Goal: Task Accomplishment & Management: Use online tool/utility

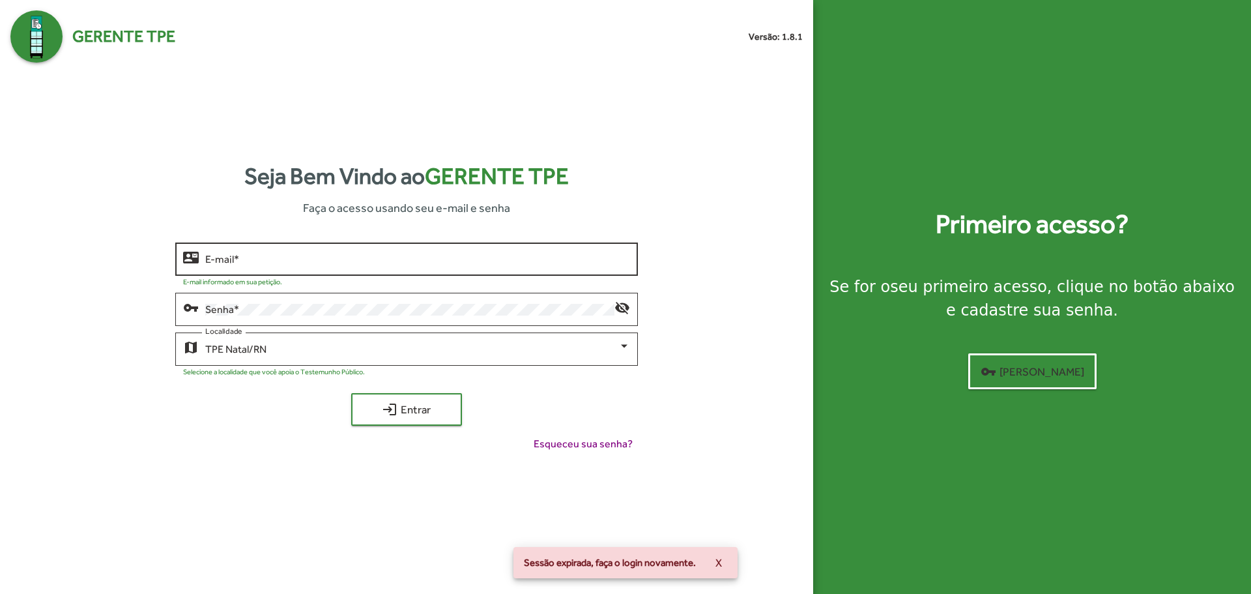
click at [331, 261] on input "E-mail *" at bounding box center [417, 260] width 424 height 12
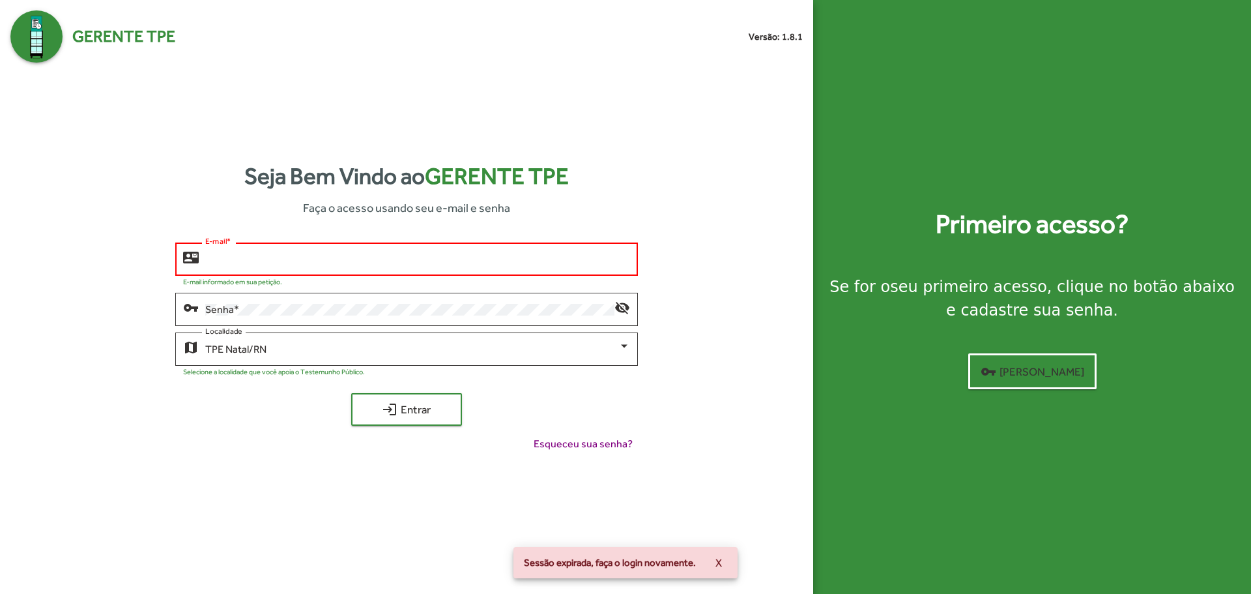
type input "**********"
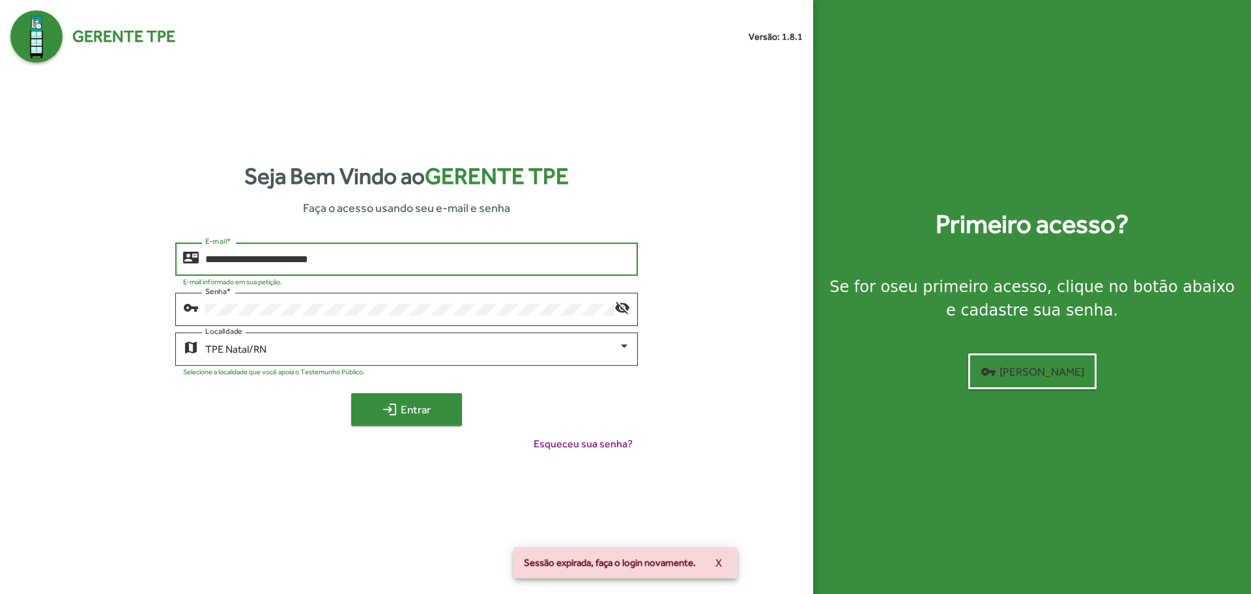
click at [375, 418] on span "login Entrar" at bounding box center [406, 409] width 87 height 23
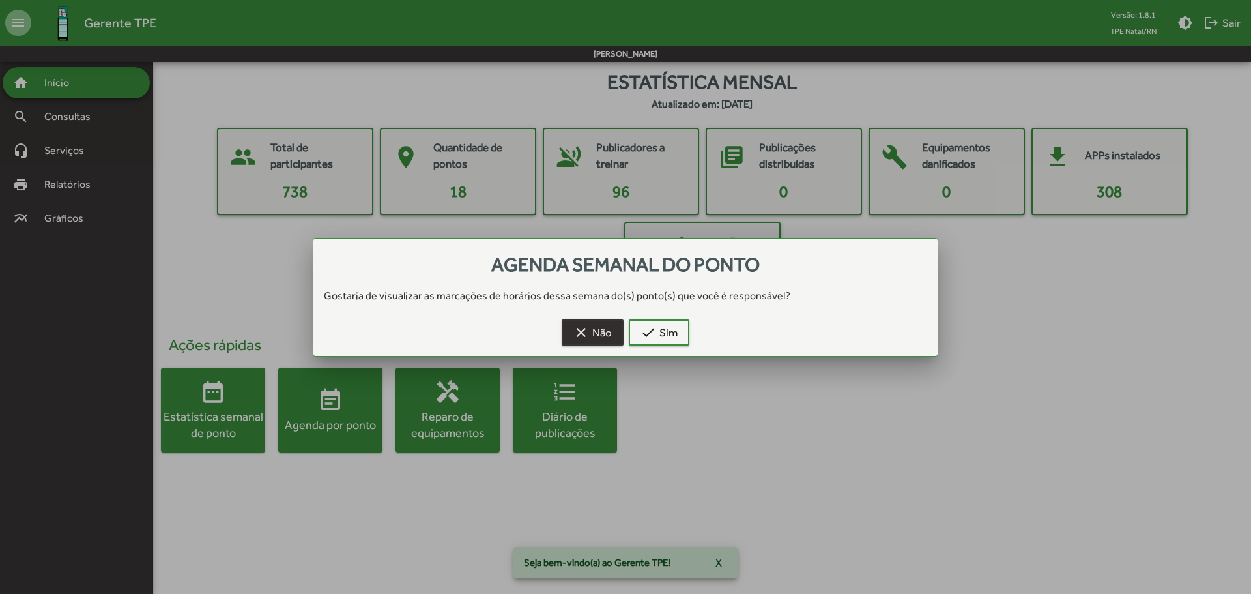
click at [585, 330] on mat-icon "clear" at bounding box center [582, 333] width 16 height 16
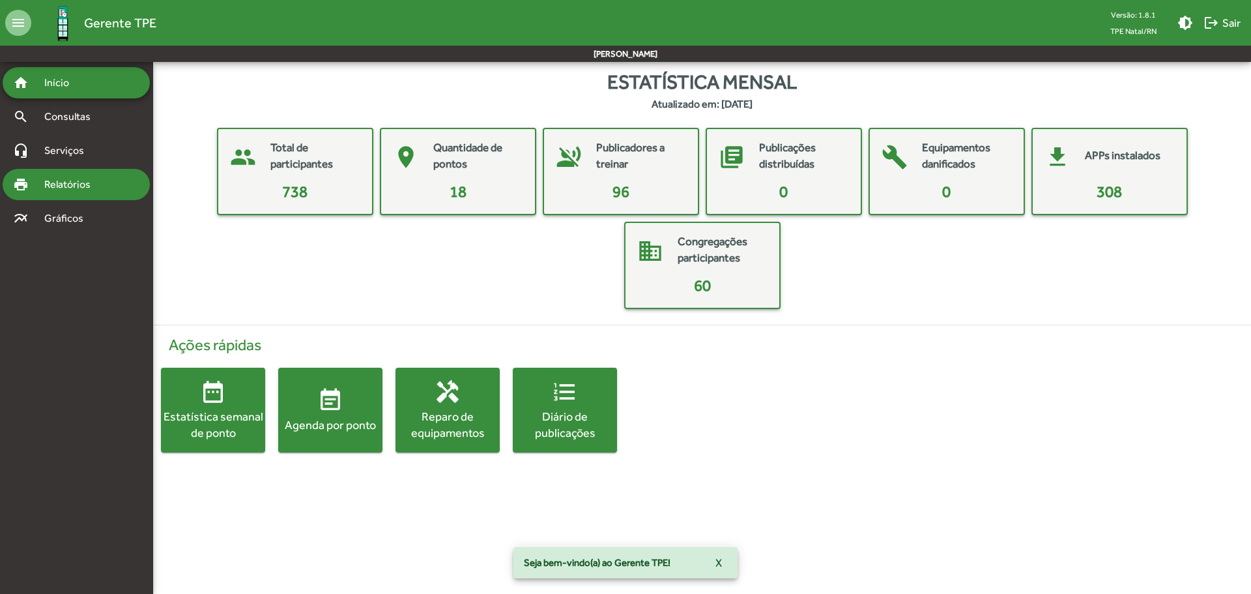
click at [70, 198] on div "print Relatórios" at bounding box center [76, 184] width 147 height 31
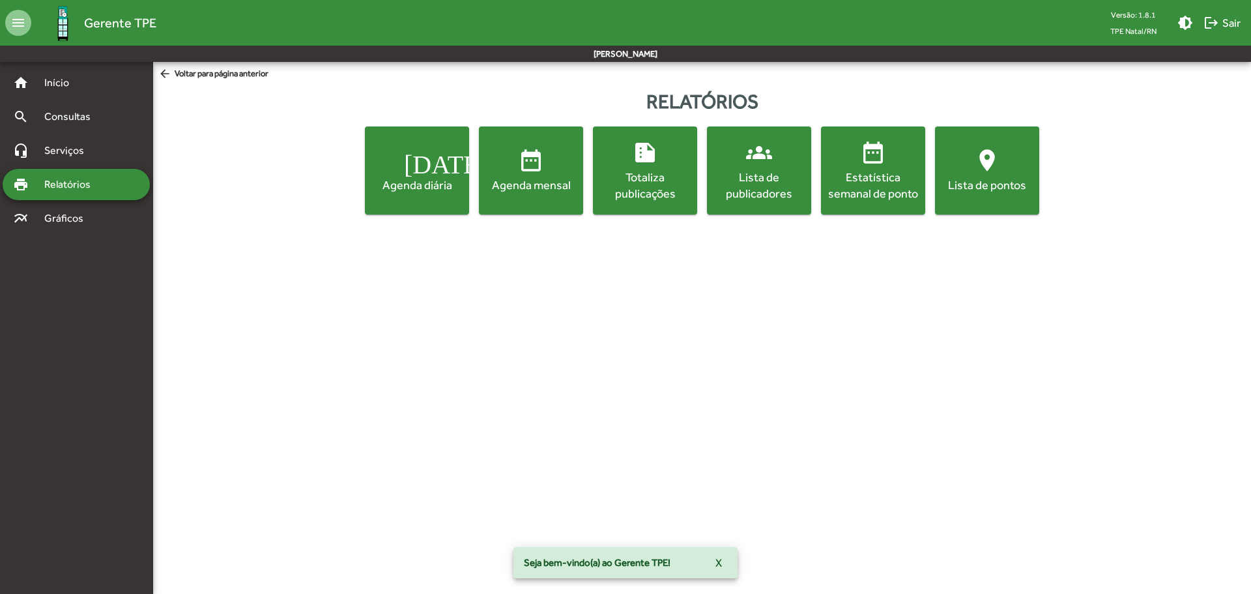
click at [439, 153] on span "[DATE] Agenda diária" at bounding box center [417, 170] width 99 height 46
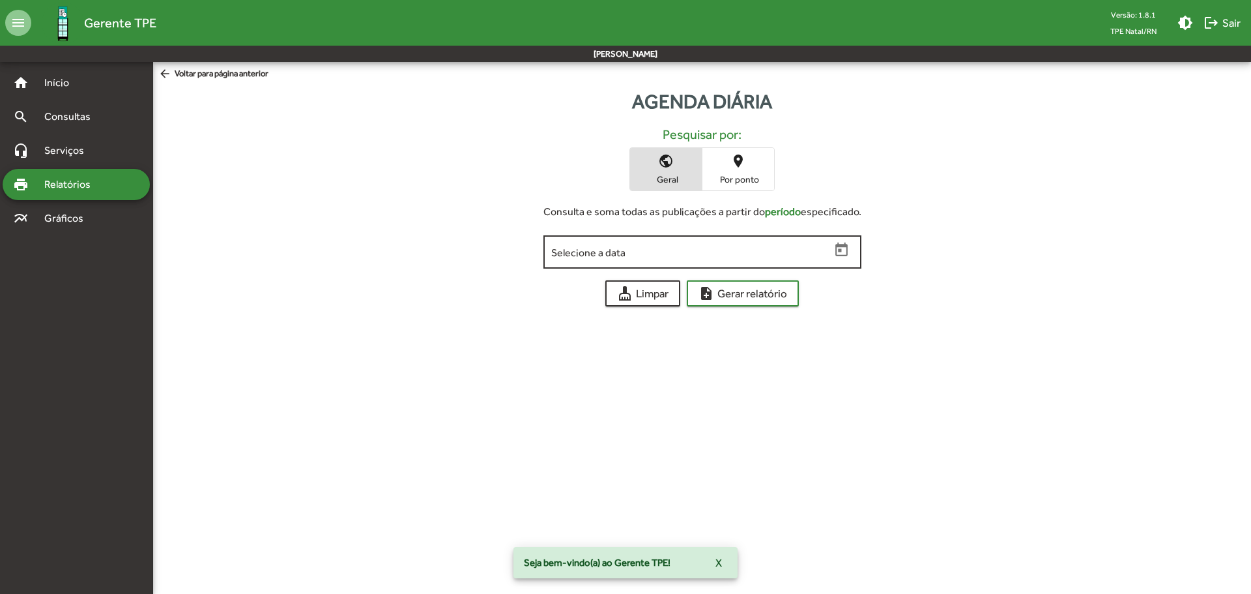
click at [844, 243] on icon "Open calendar" at bounding box center [842, 249] width 12 height 14
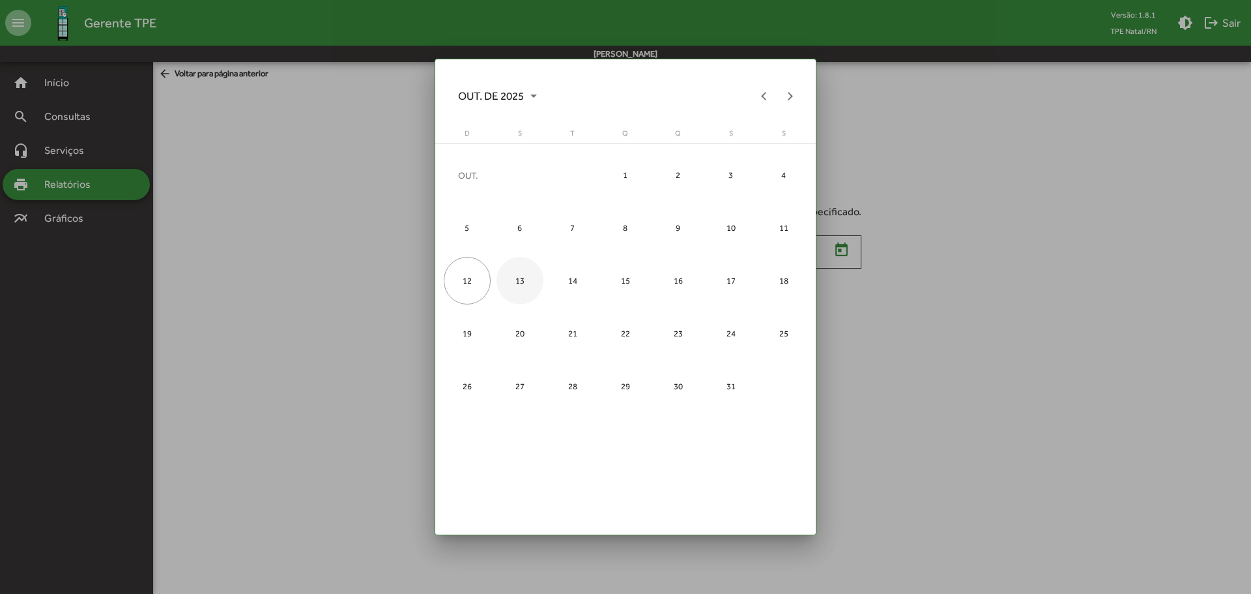
click at [524, 282] on div "13" at bounding box center [521, 281] width 48 height 48
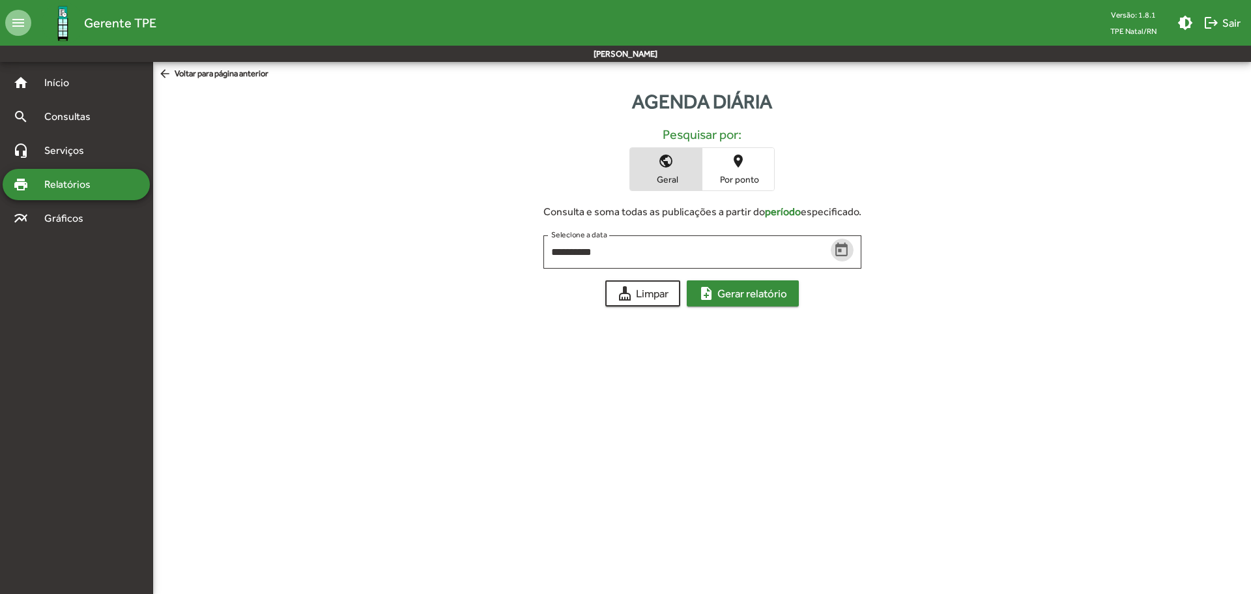
click at [735, 290] on span "note_add Gerar relatório" at bounding box center [743, 293] width 89 height 23
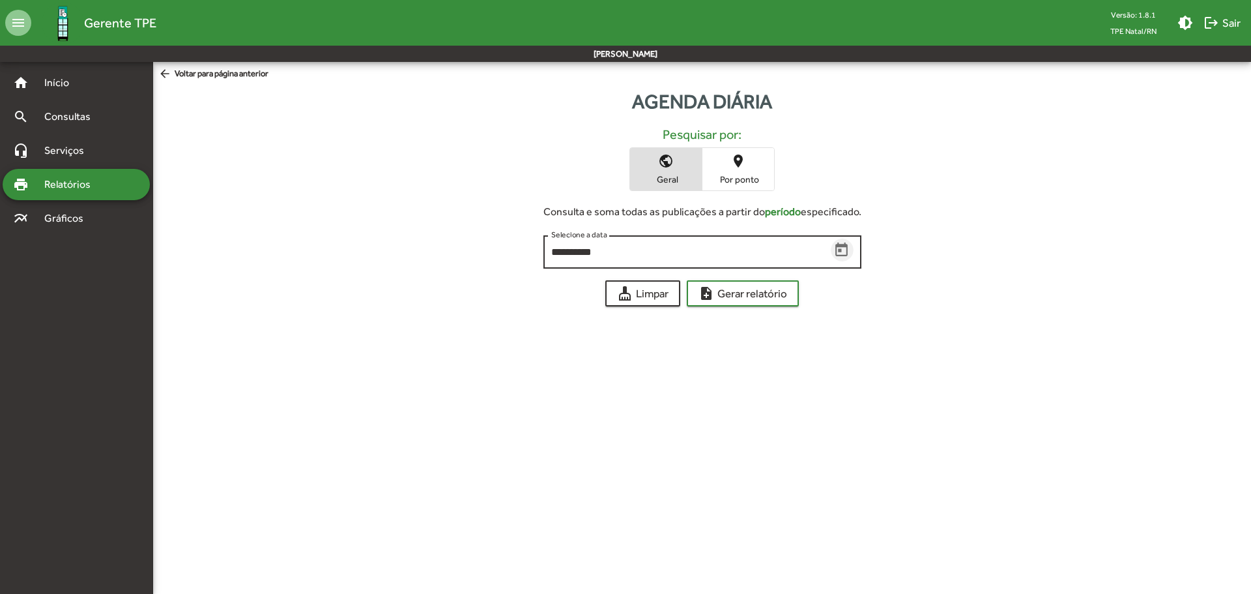
click at [844, 246] on icon "Open calendar" at bounding box center [842, 249] width 12 height 14
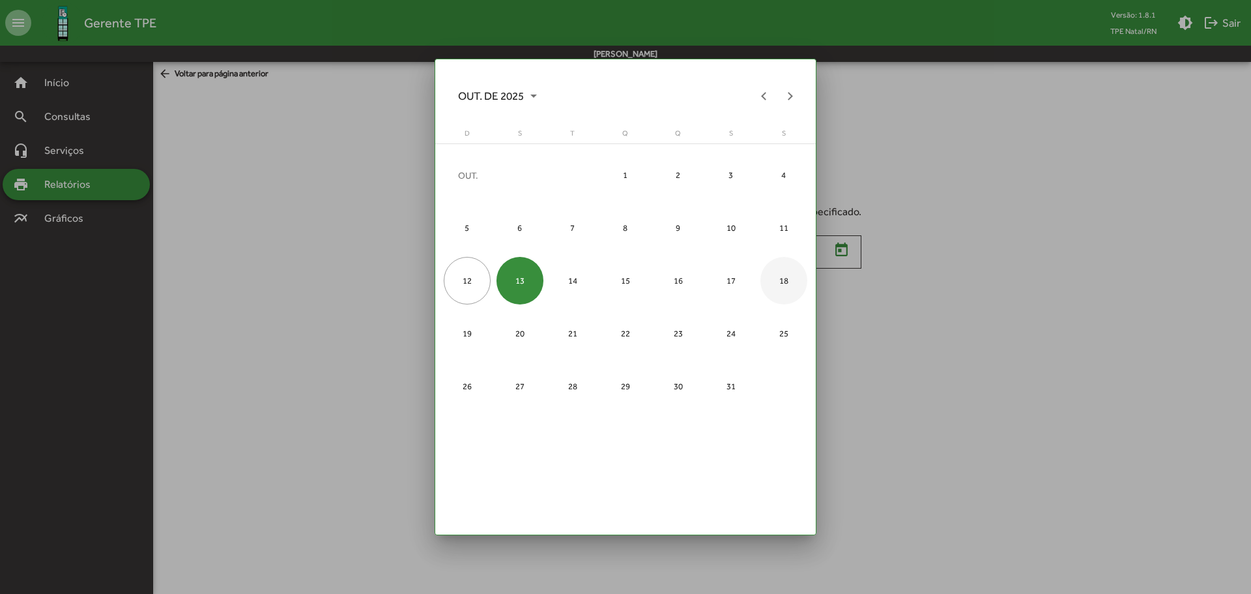
click at [773, 280] on div "18" at bounding box center [785, 281] width 48 height 48
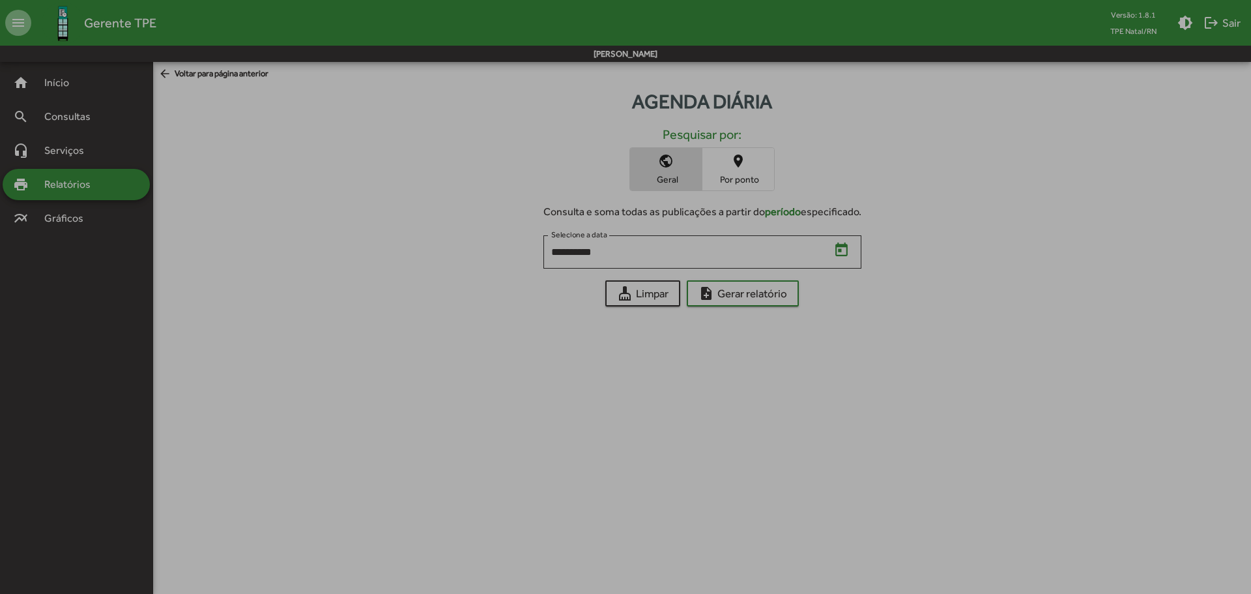
type input "**********"
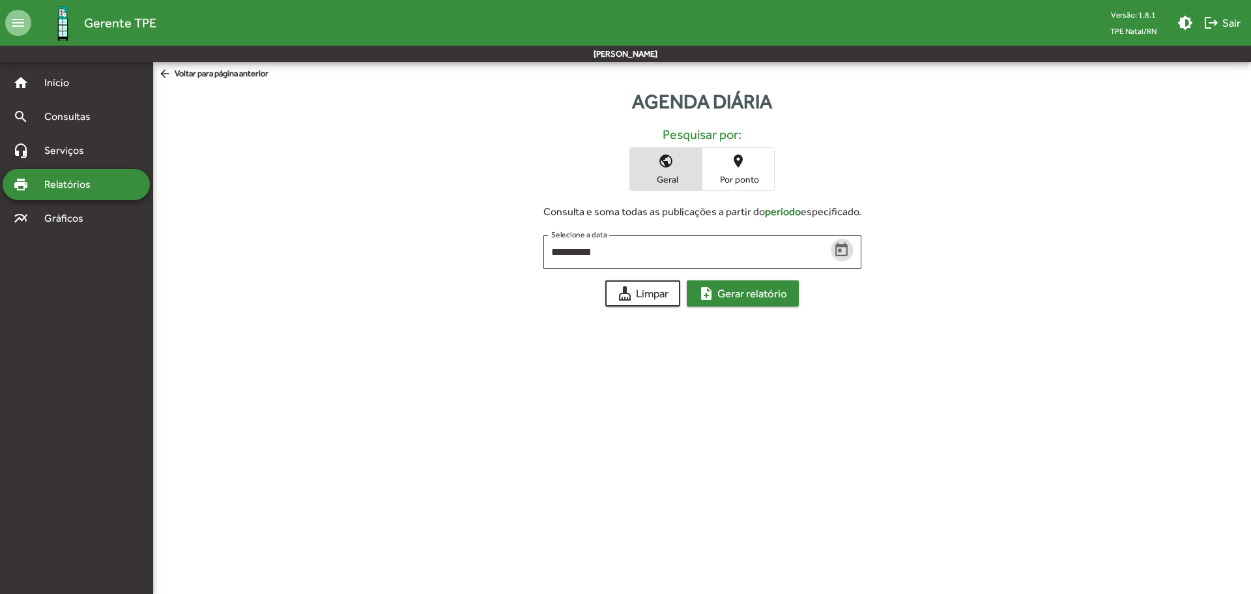
click at [750, 285] on span "note_add Gerar relatório" at bounding box center [743, 293] width 89 height 23
click at [654, 1] on mat-toolbar-row "menu Gerente TPE Versão: 1.8.1 TPE Natal/RN brightness_medium logout Sair" at bounding box center [625, 23] width 1251 height 46
